Goal: Contribute content: Add original content to the website for others to see

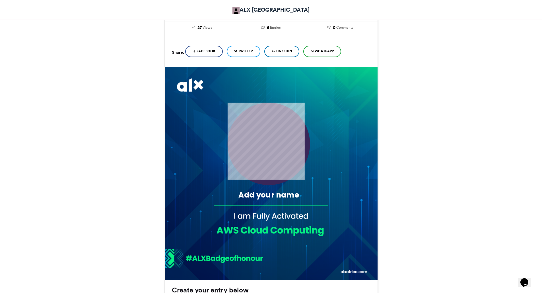
scroll to position [113, 0]
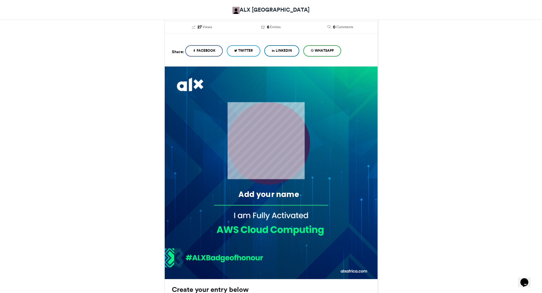
click at [251, 197] on div "Add your name" at bounding box center [268, 195] width 101 height 11
click at [266, 195] on div "Add your name" at bounding box center [268, 195] width 101 height 11
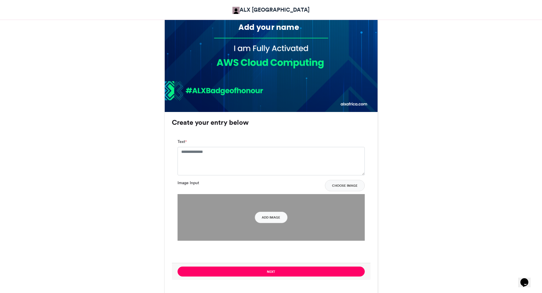
scroll to position [306, 0]
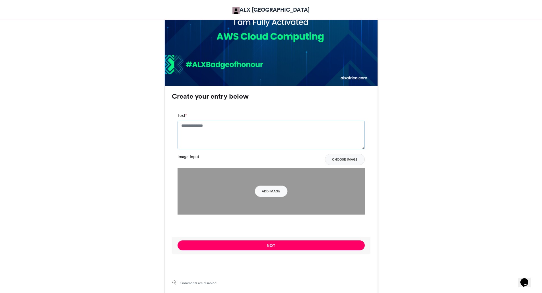
click at [184, 131] on textarea "Text *" at bounding box center [271, 135] width 187 height 28
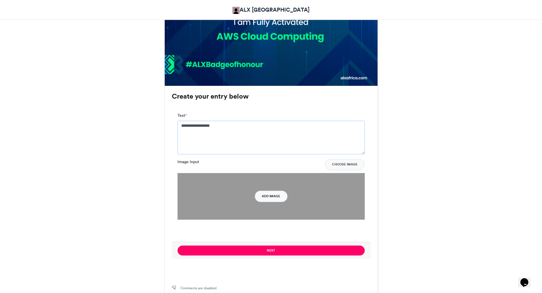
type textarea "**********"
click at [276, 199] on button "Add Image" at bounding box center [271, 196] width 33 height 11
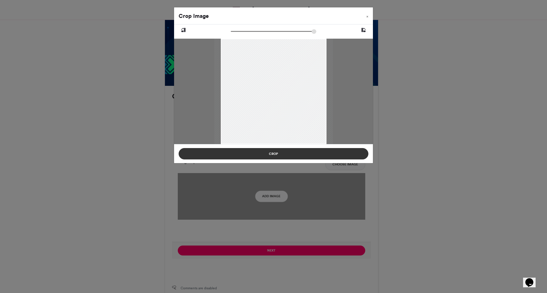
click at [290, 149] on button "Crop" at bounding box center [273, 153] width 190 height 11
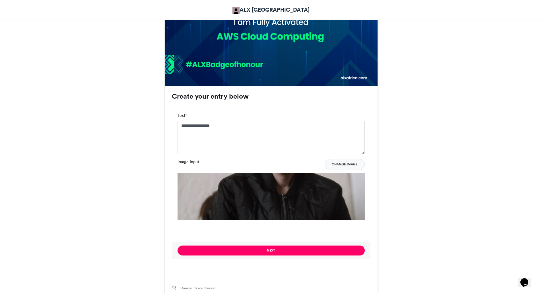
click at [280, 208] on img at bounding box center [271, 266] width 187 height 187
click at [336, 165] on button "Change Image" at bounding box center [345, 164] width 40 height 11
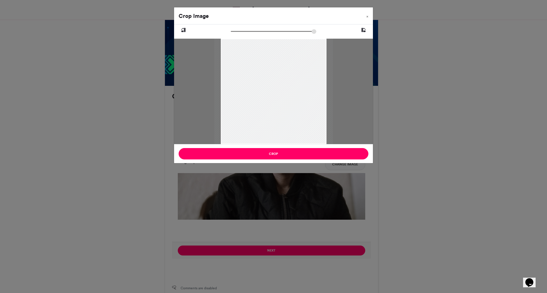
drag, startPoint x: 232, startPoint y: 31, endPoint x: 217, endPoint y: 49, distance: 22.9
click at [231, 34] on input "zoom" at bounding box center [273, 31] width 85 height 5
click at [220, 42] on div at bounding box center [273, 92] width 119 height 106
drag, startPoint x: 220, startPoint y: 42, endPoint x: 225, endPoint y: 61, distance: 19.2
click at [225, 61] on div at bounding box center [270, 92] width 119 height 106
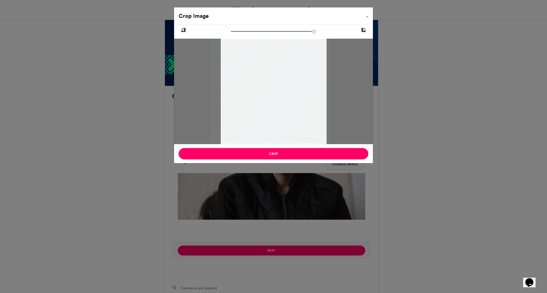
click at [234, 31] on input "zoom" at bounding box center [273, 31] width 85 height 5
type input "******"
drag, startPoint x: 234, startPoint y: 31, endPoint x: 229, endPoint y: 29, distance: 5.0
click at [231, 29] on input "zoom" at bounding box center [273, 31] width 85 height 5
drag, startPoint x: 220, startPoint y: 143, endPoint x: 222, endPoint y: 136, distance: 7.2
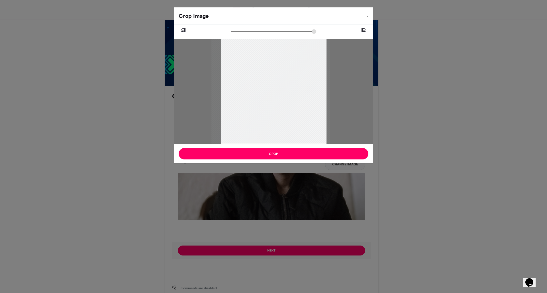
click at [222, 136] on div at bounding box center [270, 92] width 119 height 106
drag, startPoint x: 221, startPoint y: 113, endPoint x: 225, endPoint y: 112, distance: 3.8
click at [225, 112] on div at bounding box center [267, 92] width 119 height 106
click at [362, 29] on icon at bounding box center [363, 29] width 5 height 7
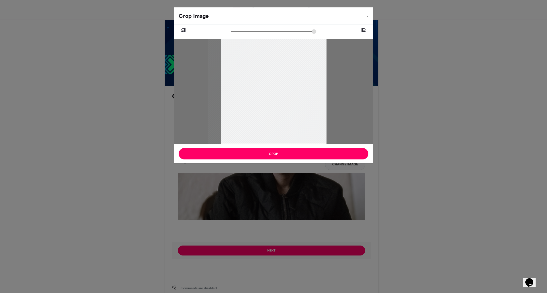
click at [362, 29] on icon at bounding box center [363, 29] width 5 height 7
click at [367, 17] on span "×" at bounding box center [367, 16] width 2 height 3
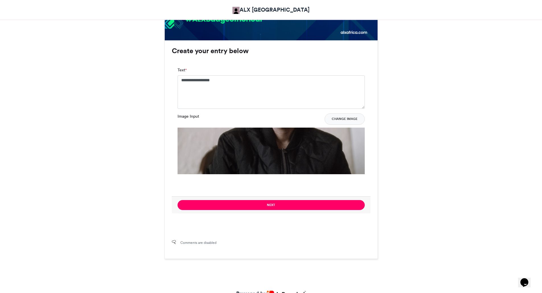
scroll to position [363, 0]
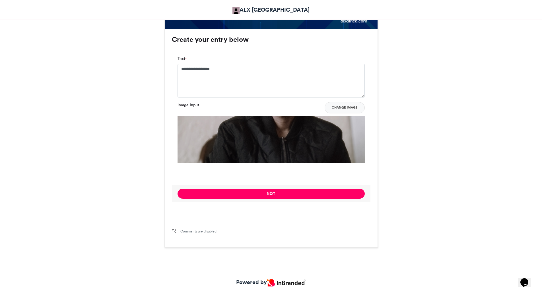
click at [314, 149] on img at bounding box center [271, 209] width 187 height 187
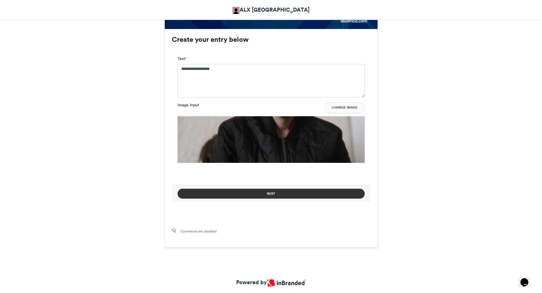
click at [285, 195] on button "Next" at bounding box center [271, 194] width 187 height 10
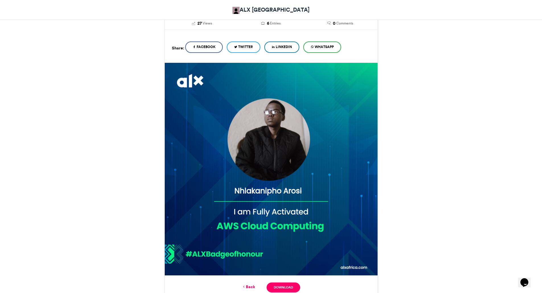
scroll to position [151, 0]
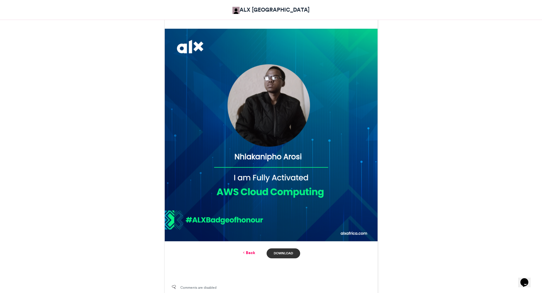
click at [280, 254] on link "Download" at bounding box center [283, 254] width 33 height 10
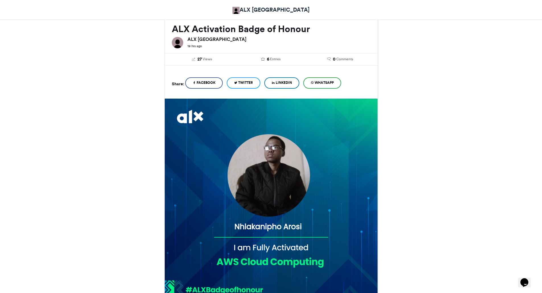
scroll to position [25, 0]
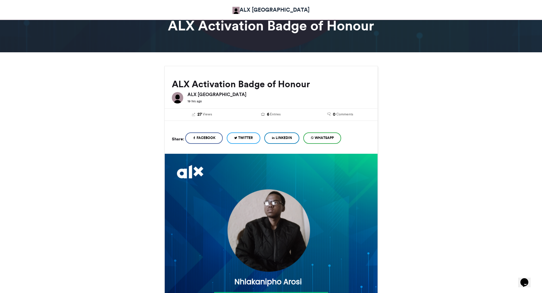
click at [284, 137] on span "LinkedIn" at bounding box center [284, 138] width 16 height 5
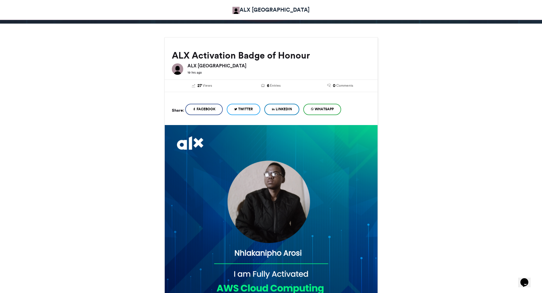
scroll to position [41, 0]
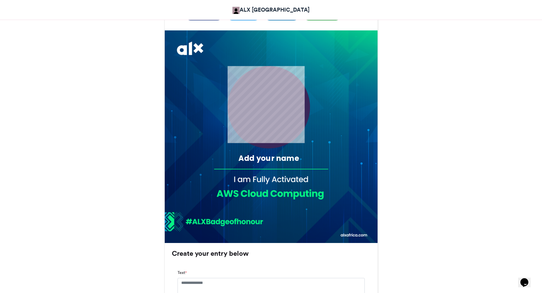
scroll to position [159, 0]
